Goal: Feedback & Contribution: Leave review/rating

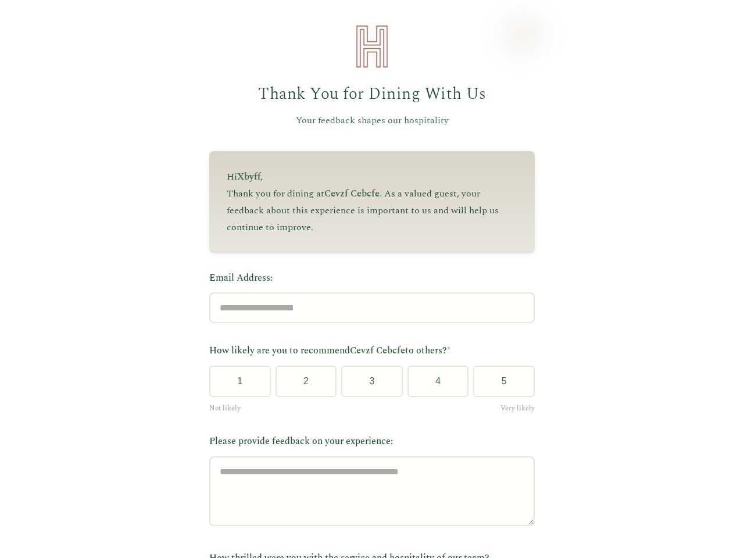
click at [367, 279] on label "Email Address:" at bounding box center [371, 278] width 325 height 15
click at [367, 292] on input "Email Address:" at bounding box center [371, 307] width 325 height 31
click at [367, 279] on label "Email Address:" at bounding box center [371, 278] width 325 height 15
click at [367, 292] on input "Email Address:" at bounding box center [371, 307] width 325 height 31
click at [235, 385] on button "1" at bounding box center [240, 381] width 62 height 31
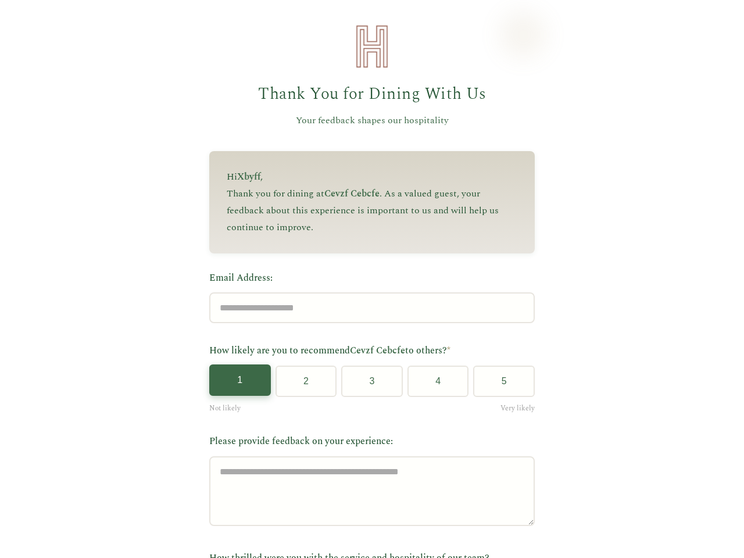
click at [301, 385] on button "2" at bounding box center [306, 381] width 62 height 31
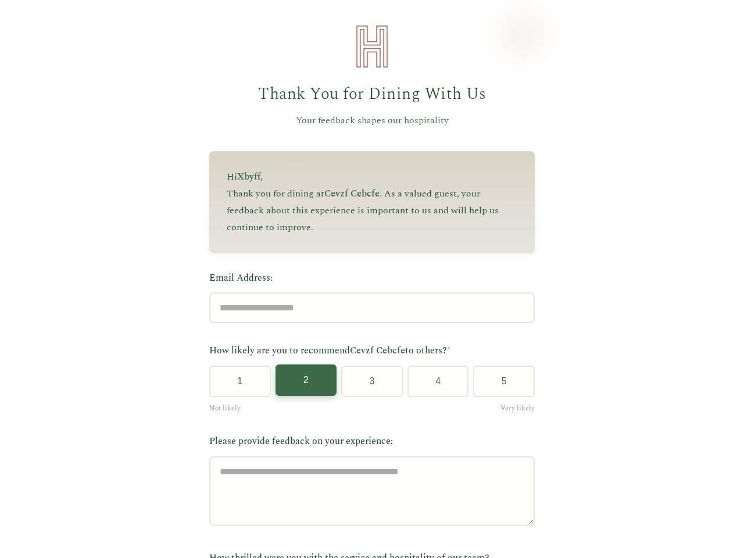
click at [367, 385] on button "3" at bounding box center [372, 381] width 62 height 31
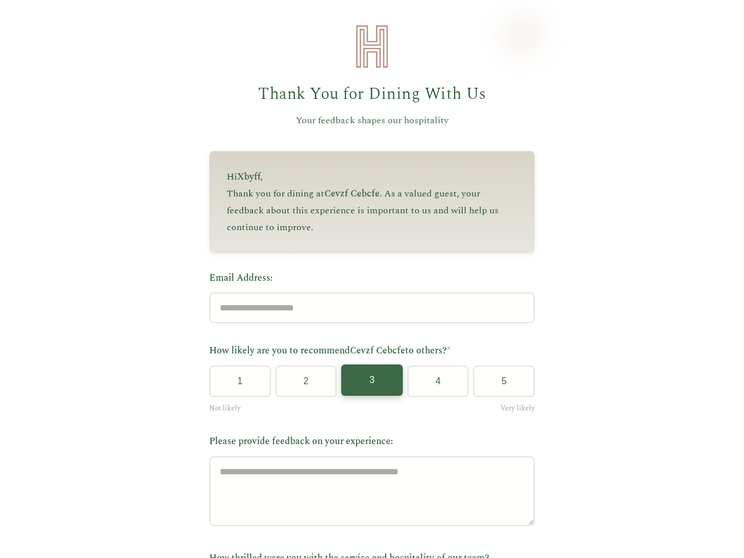
click at [433, 385] on button "4" at bounding box center [438, 381] width 62 height 31
click at [499, 385] on button "5" at bounding box center [504, 381] width 62 height 31
